Goal: Check status: Check status

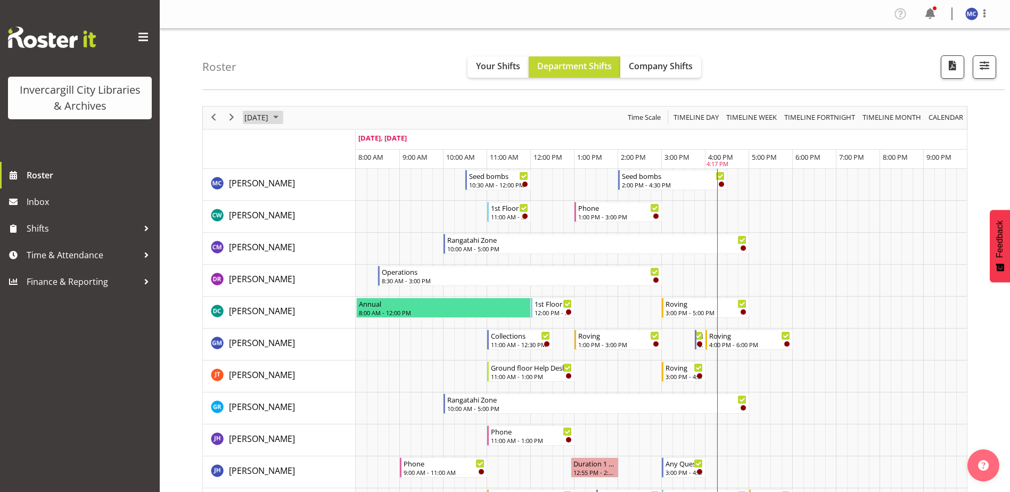
click at [269, 118] on span "[DATE]" at bounding box center [256, 117] width 26 height 13
click at [338, 232] on span "26" at bounding box center [341, 235] width 16 height 16
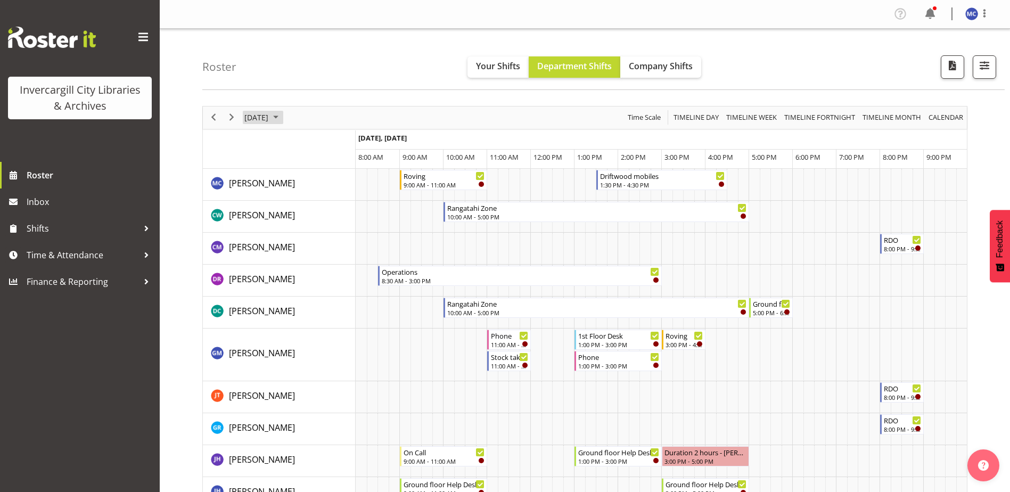
click at [282, 118] on span "September 2025" at bounding box center [275, 117] width 13 height 13
click at [360, 235] on span "27" at bounding box center [358, 235] width 16 height 16
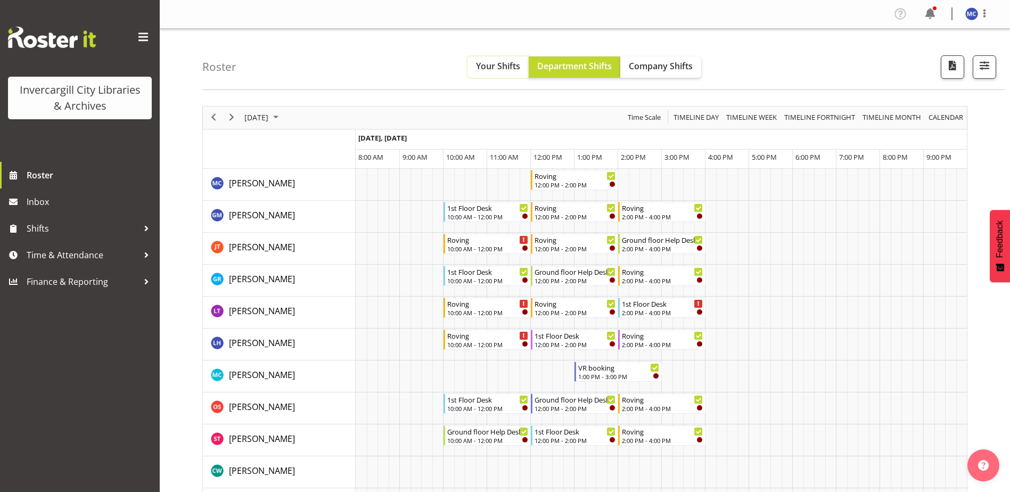
click at [496, 65] on span "Your Shifts" at bounding box center [498, 66] width 44 height 12
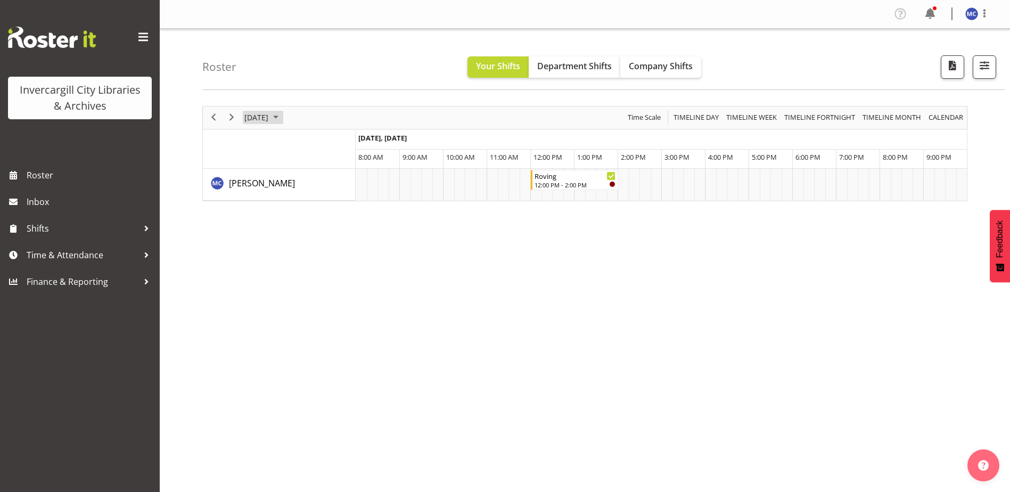
click at [269, 119] on span "[DATE]" at bounding box center [256, 117] width 26 height 13
click at [269, 117] on span "[DATE]" at bounding box center [256, 117] width 26 height 13
